Goal: Task Accomplishment & Management: Use online tool/utility

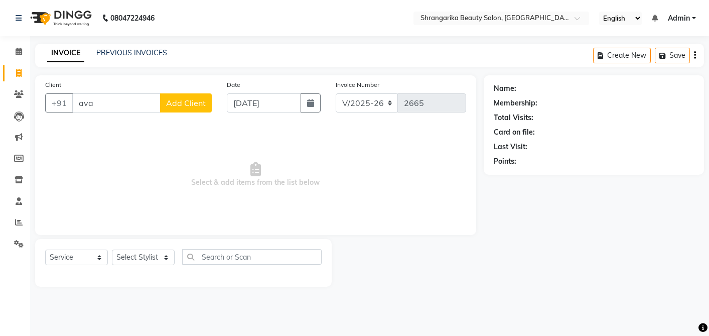
select select "5168"
select select "service"
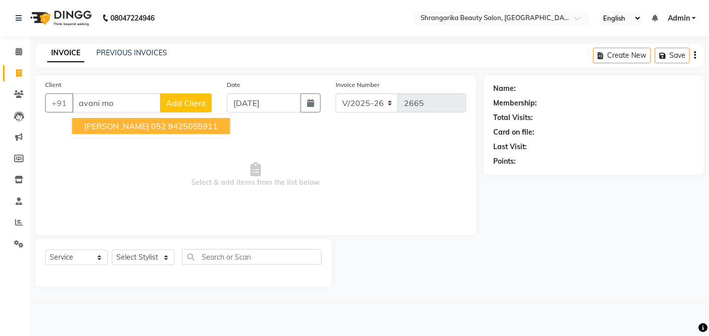
click at [182, 128] on ngb-highlight "9425055911" at bounding box center [193, 126] width 50 height 10
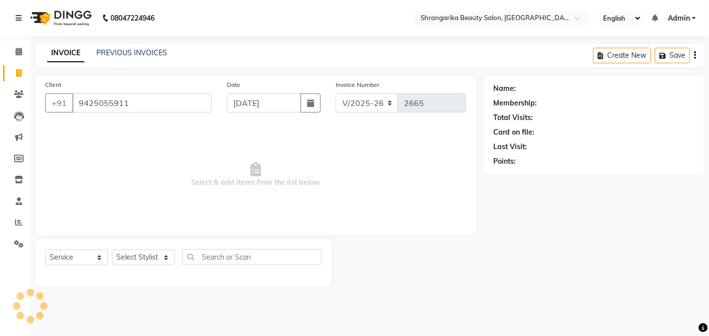
type input "9425055911"
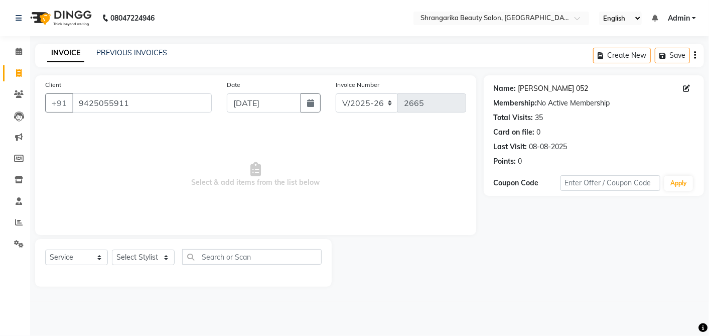
click at [540, 87] on link "[PERSON_NAME] 052" at bounding box center [553, 88] width 70 height 11
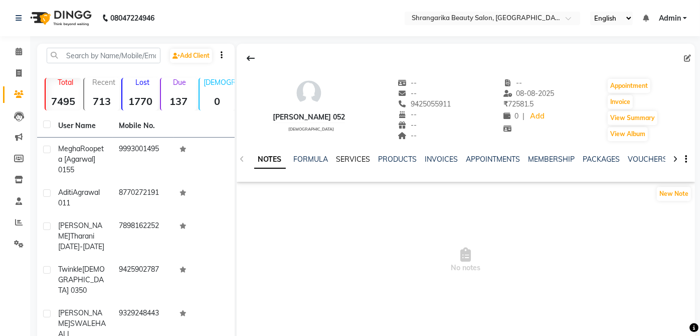
click at [344, 158] on link "SERVICES" at bounding box center [354, 159] width 34 height 9
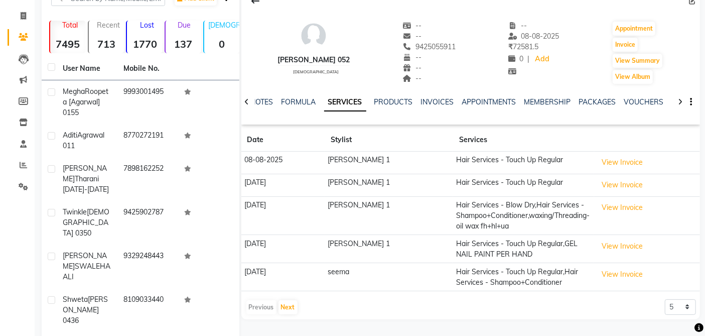
scroll to position [79, 0]
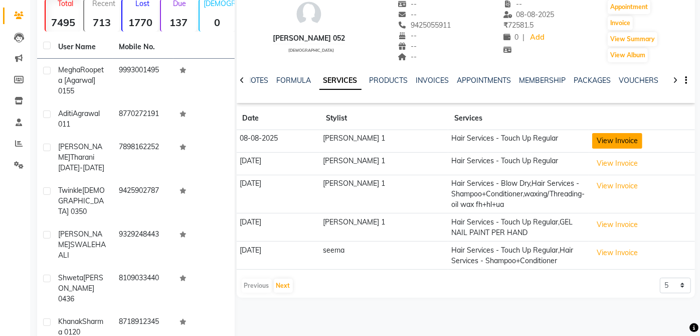
click at [592, 139] on button "View Invoice" at bounding box center [617, 141] width 50 height 16
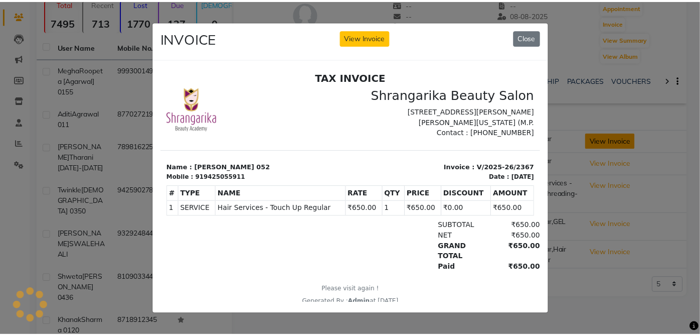
scroll to position [0, 0]
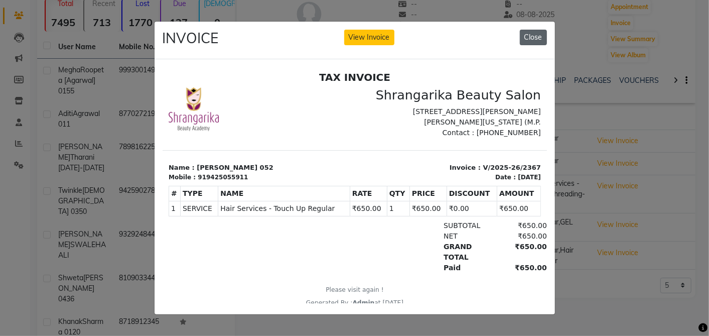
click at [522, 33] on button "Close" at bounding box center [533, 38] width 27 height 16
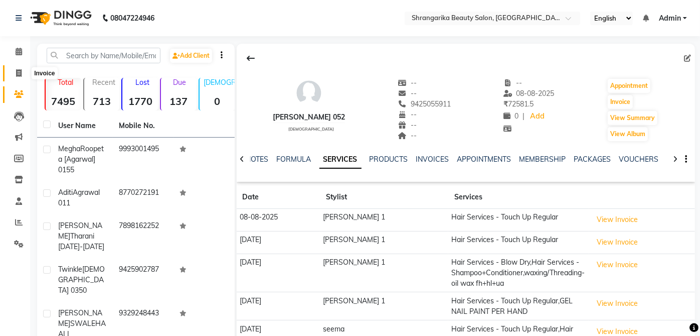
click at [15, 72] on span at bounding box center [19, 74] width 18 height 12
select select "service"
